Goal: Contribute content: Add original content to the website for others to see

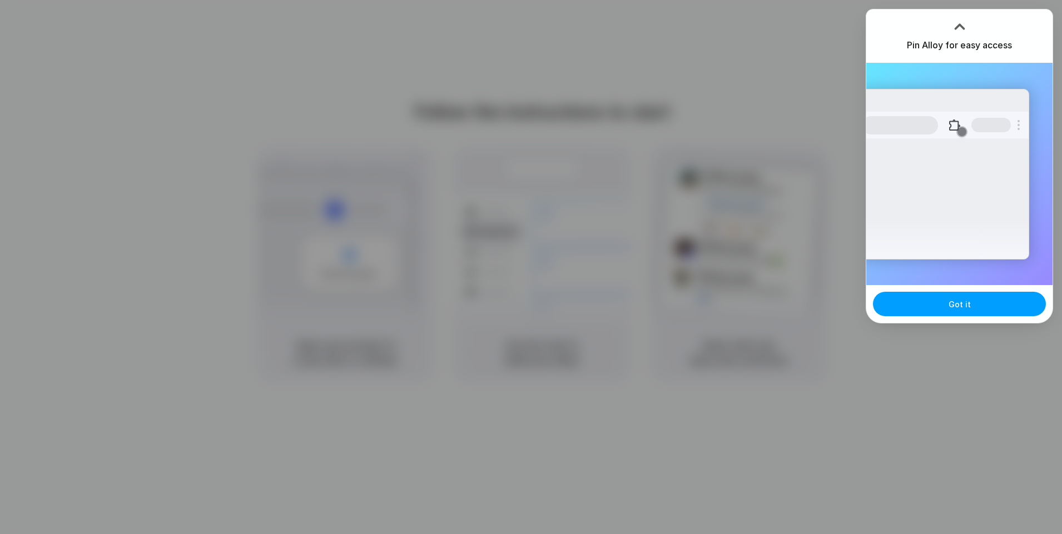
click at [906, 300] on button "Got it" at bounding box center [959, 304] width 173 height 24
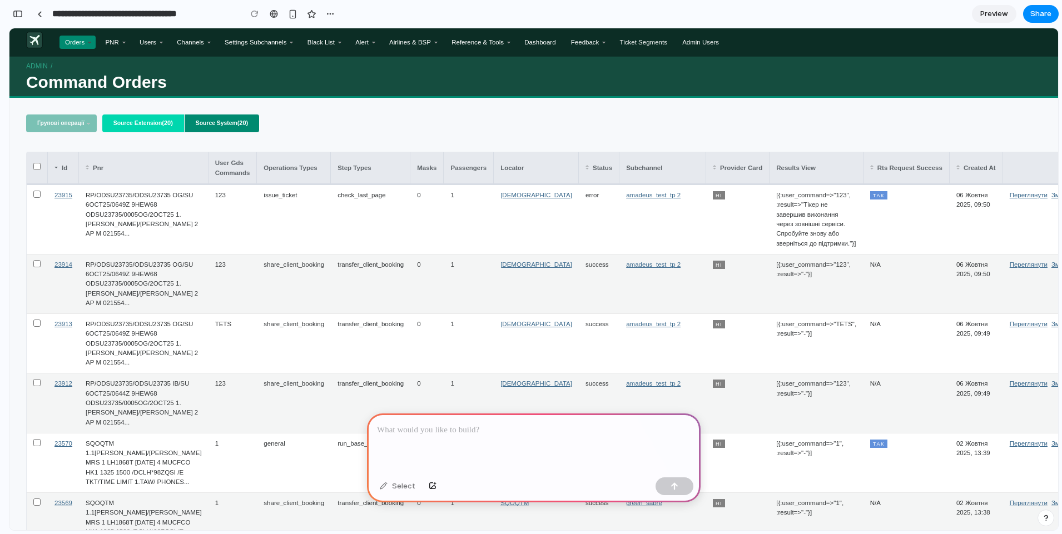
click at [990, 13] on span "Preview" at bounding box center [994, 13] width 28 height 11
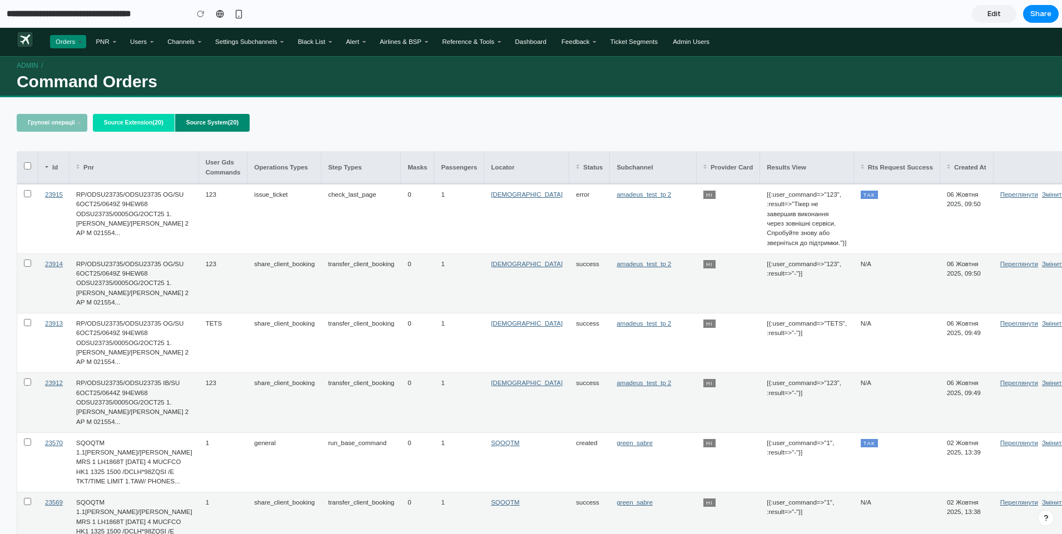
click at [999, 18] on span "Edit" at bounding box center [994, 13] width 13 height 11
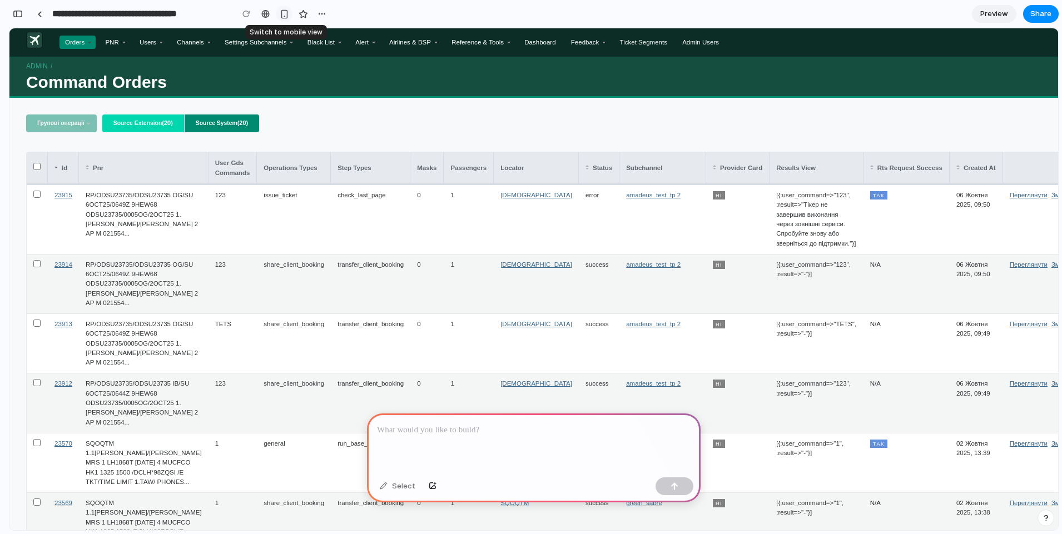
click at [289, 13] on div "button" at bounding box center [284, 13] width 9 height 9
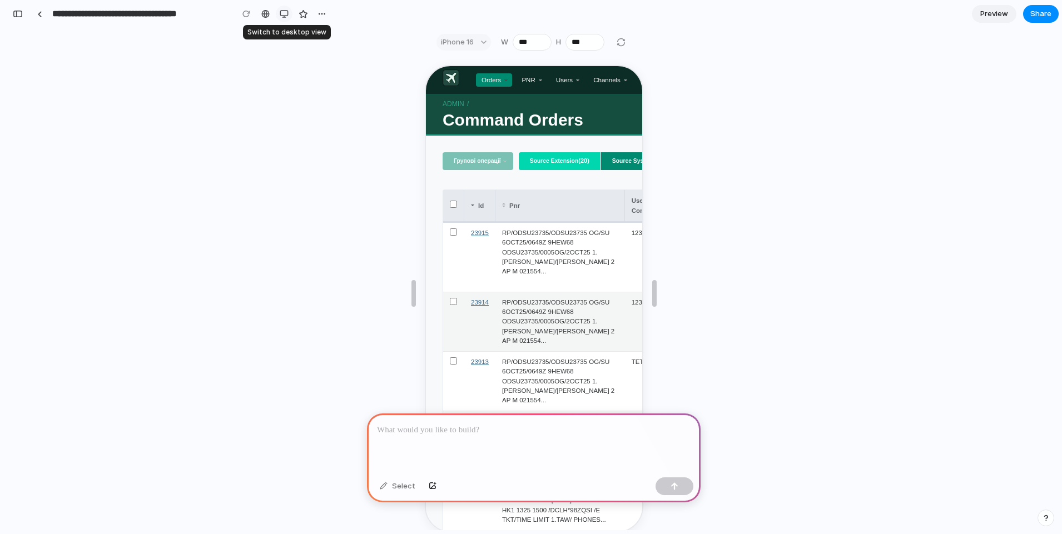
click at [286, 14] on div "button" at bounding box center [284, 13] width 9 height 9
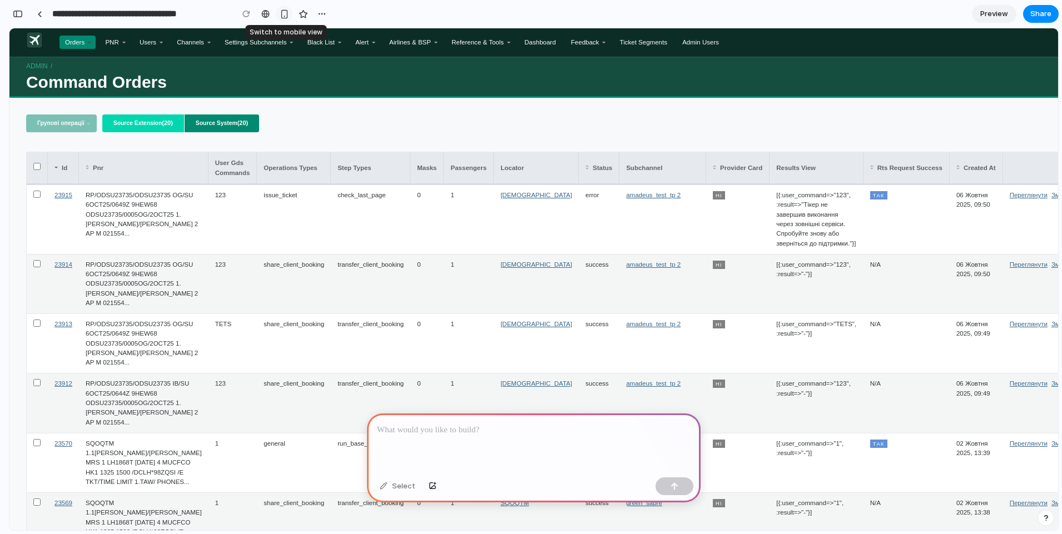
click at [286, 14] on div "button" at bounding box center [284, 13] width 9 height 9
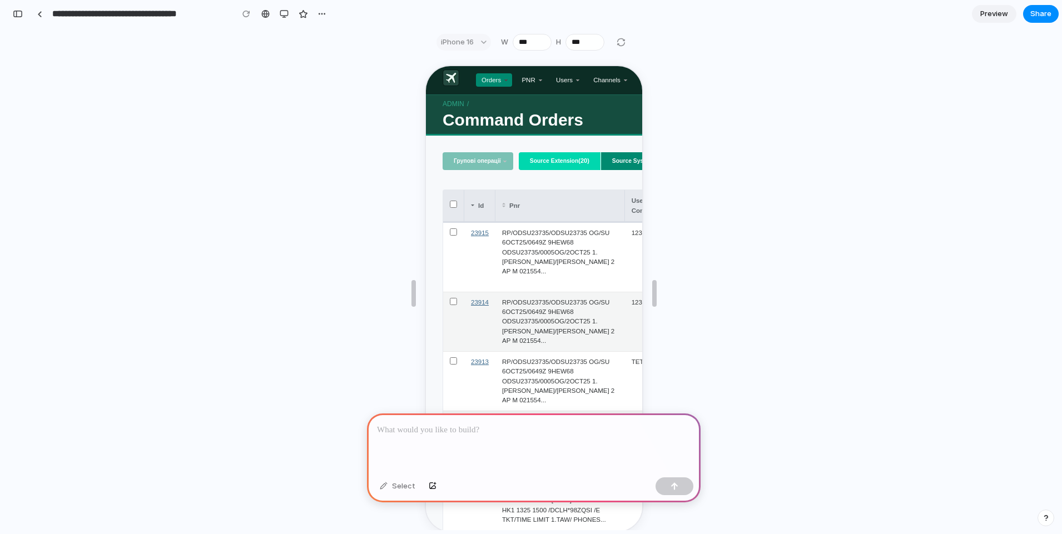
click at [436, 424] on p at bounding box center [534, 430] width 314 height 13
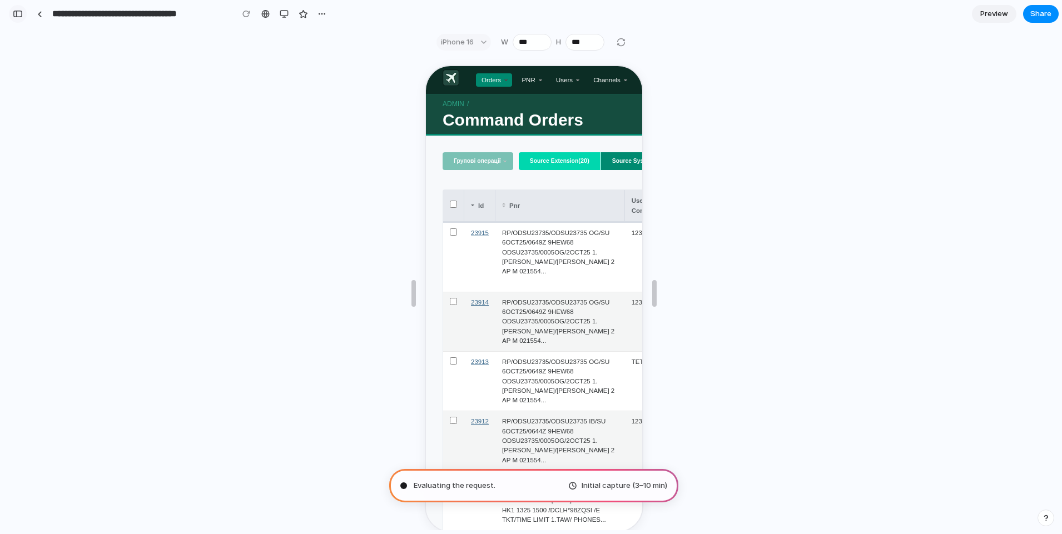
click at [20, 15] on div "button" at bounding box center [18, 14] width 10 height 8
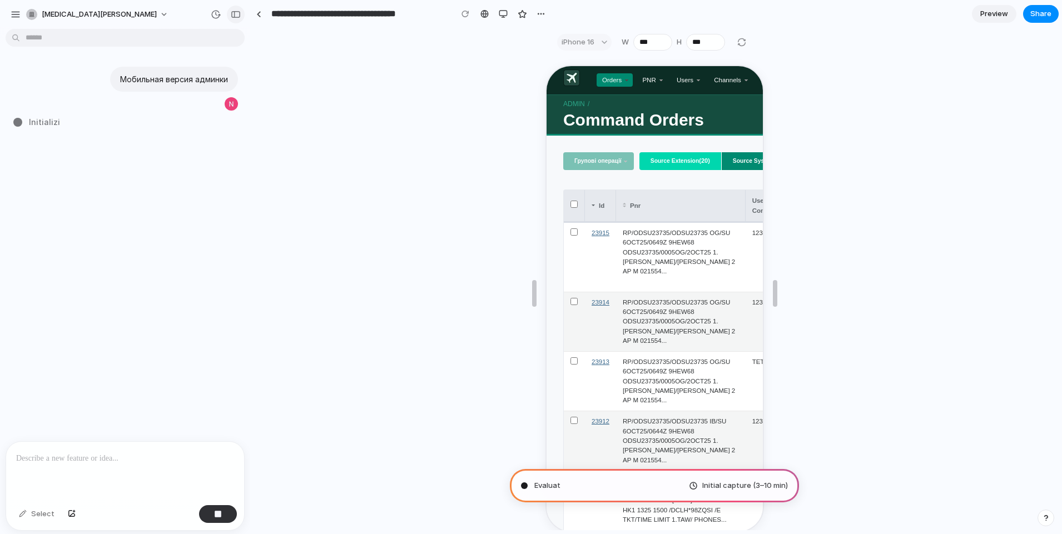
click at [234, 16] on div "button" at bounding box center [236, 15] width 10 height 8
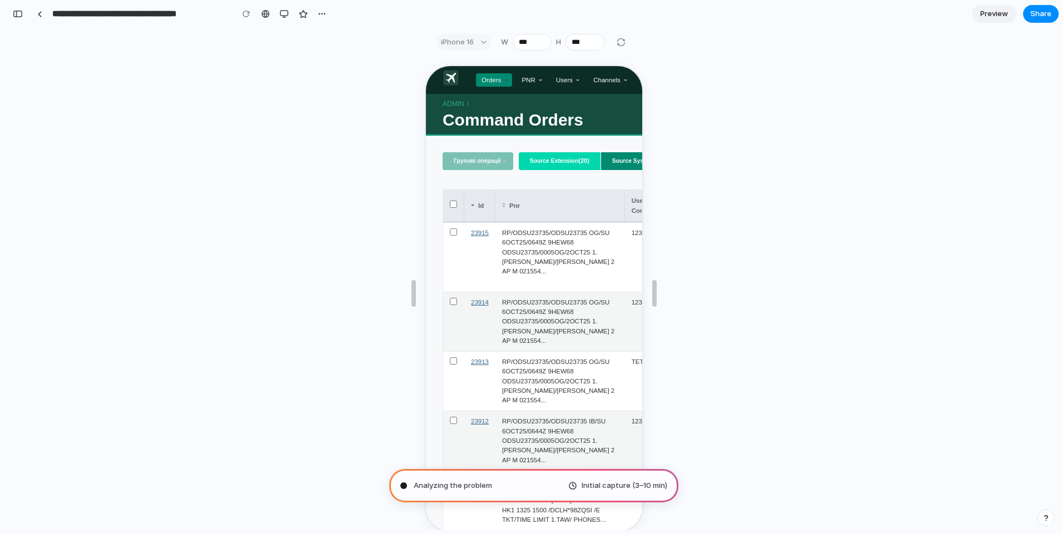
type input "**********"
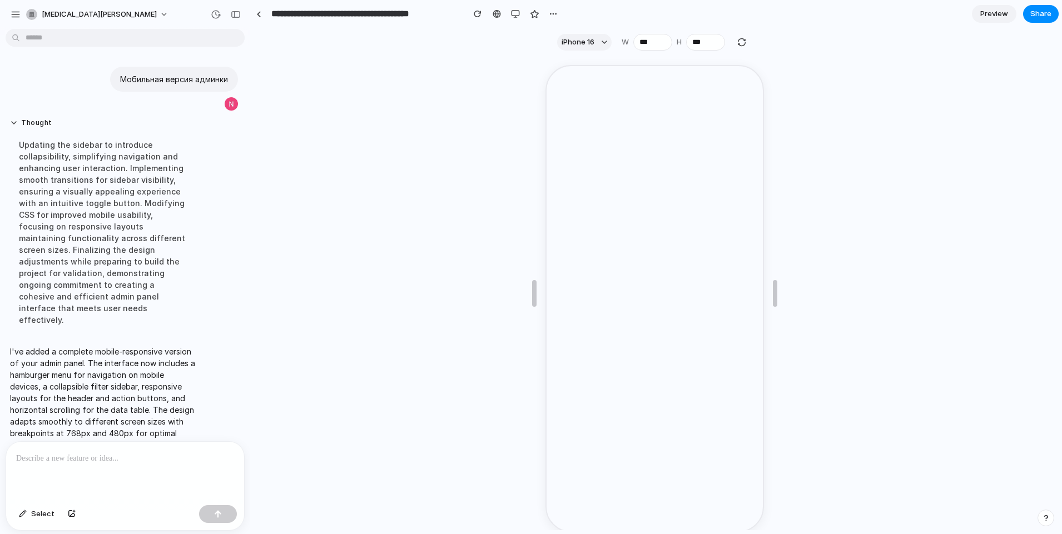
scroll to position [14, 0]
